Goal: Download file/media

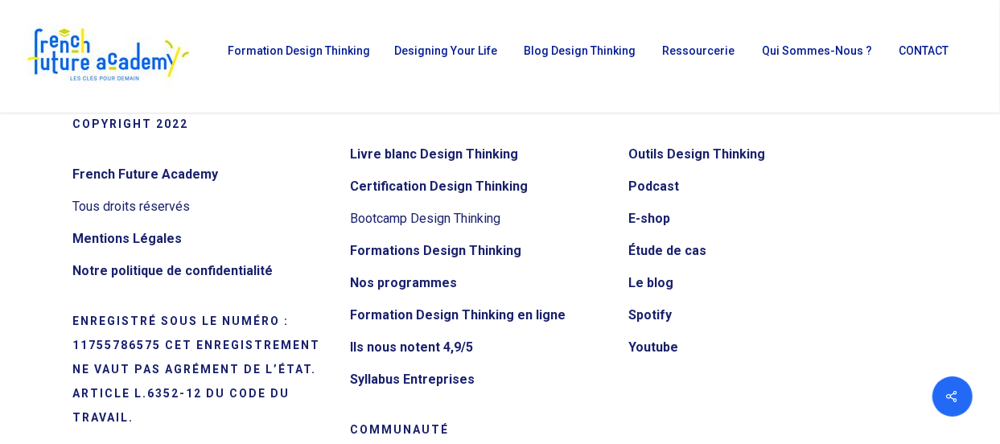
scroll to position [17370, 0]
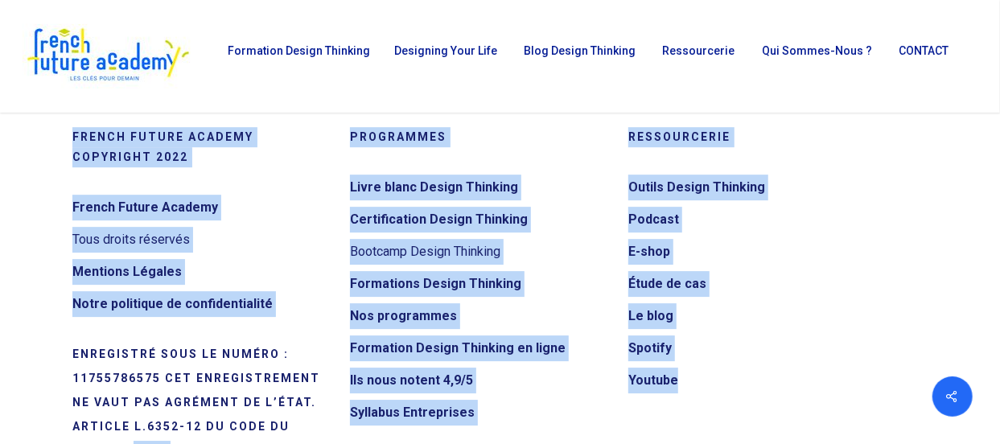
drag, startPoint x: 106, startPoint y: 234, endPoint x: 480, endPoint y: 128, distance: 388.8
copy div "Share Tweet Share Pin La certification qualité a été délivrée dans le cadre des…"
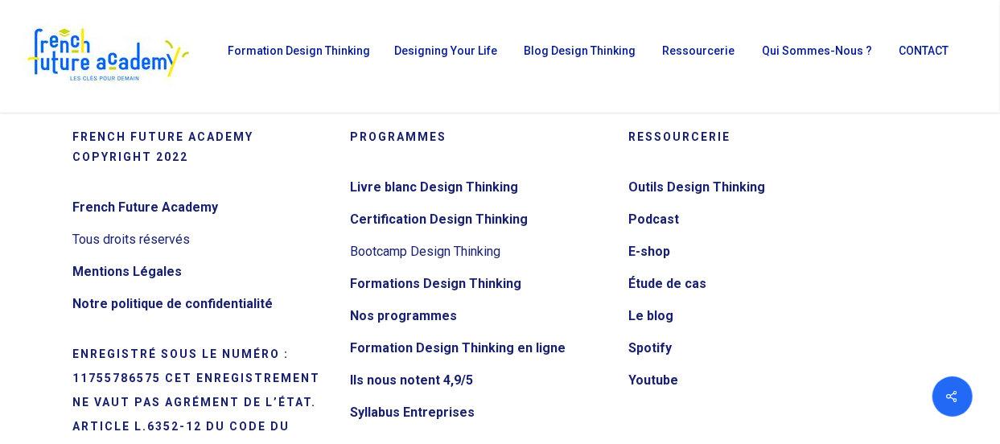
click at [635, 97] on li "Blog Design Thinking" at bounding box center [577, 56] width 138 height 113
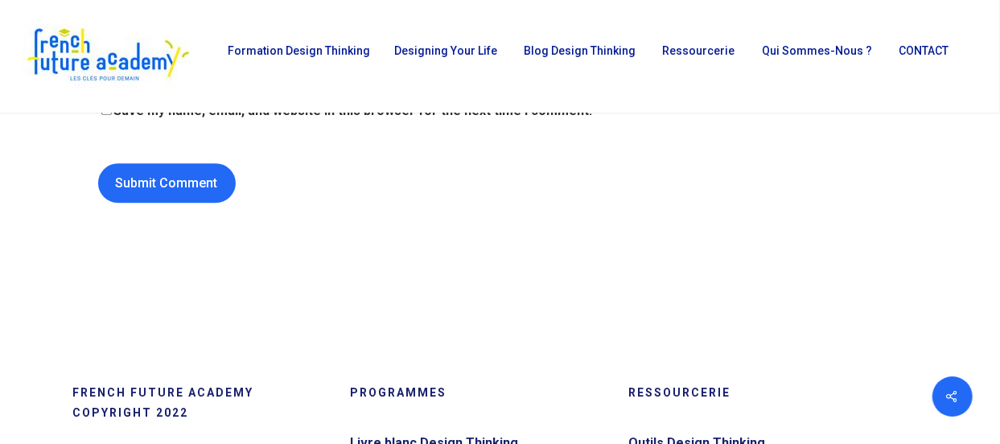
scroll to position [17035, 0]
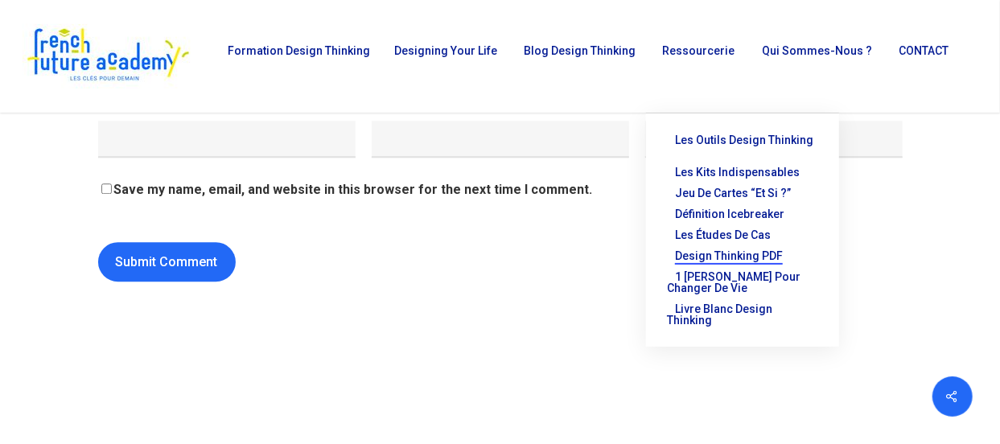
click at [719, 249] on span "Design thinking PDF" at bounding box center [729, 255] width 108 height 13
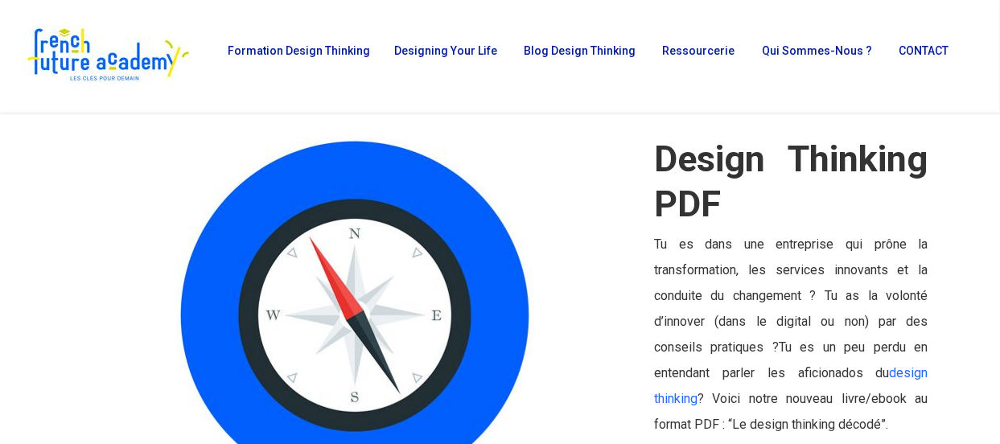
click at [556, 176] on div at bounding box center [354, 315] width 564 height 356
